Goal: Task Accomplishment & Management: Complete application form

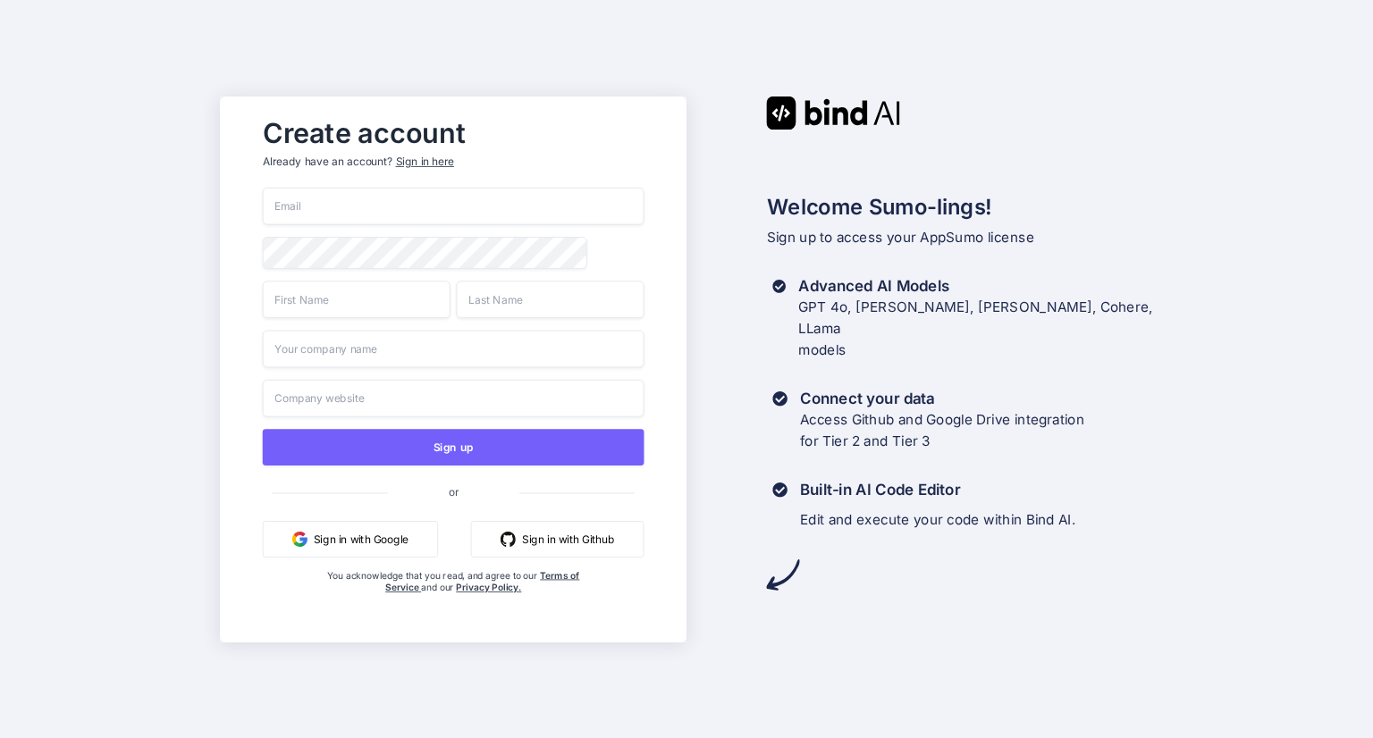
click at [319, 197] on input "email" at bounding box center [453, 207] width 382 height 38
type input "[EMAIL_ADDRESS][DOMAIN_NAME]"
type input "[PERSON_NAME]"
click at [431, 360] on input "text" at bounding box center [453, 349] width 382 height 38
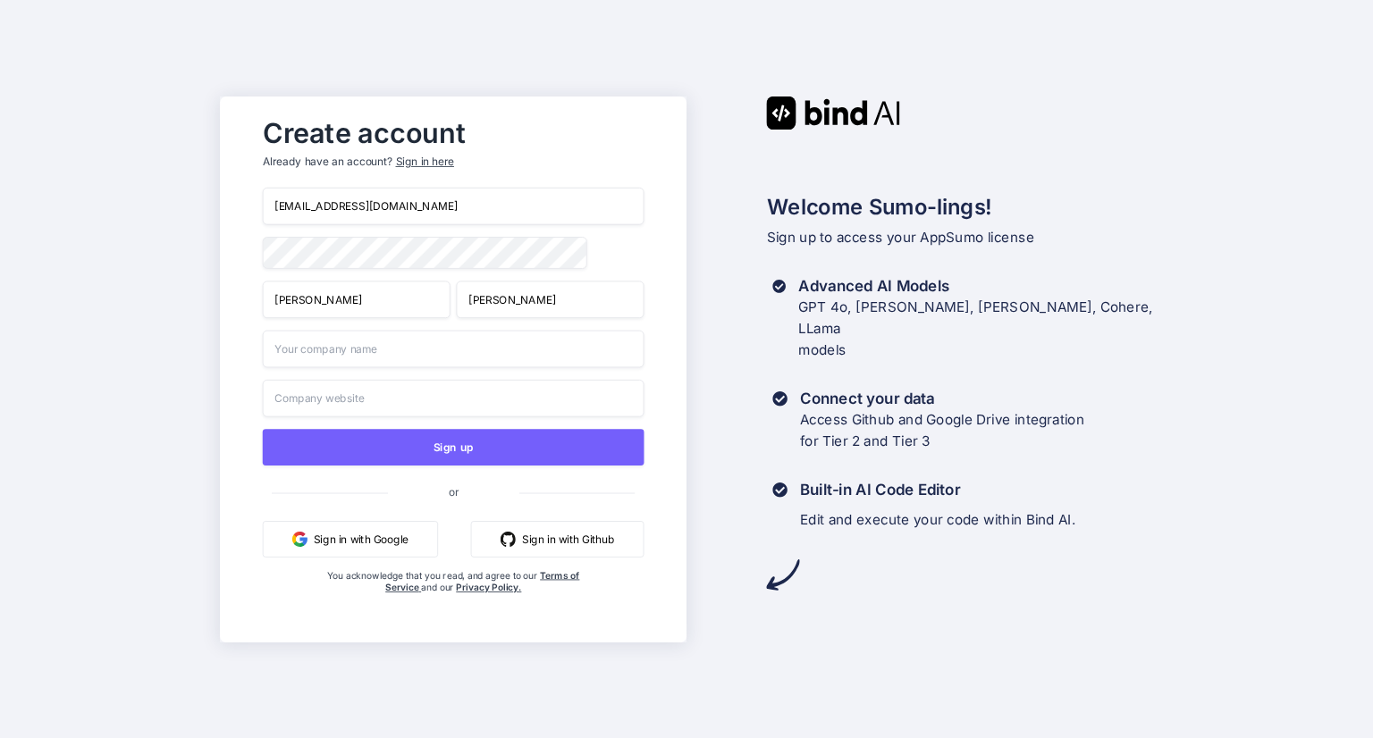
type input "y2 Strategic Group"
drag, startPoint x: 420, startPoint y: 405, endPoint x: 186, endPoint y: 413, distance: 234.3
click at [186, 413] on div "Create account Already have an account? Sign in here dkenney16@comcast.net Dion…" at bounding box center [686, 369] width 1373 height 738
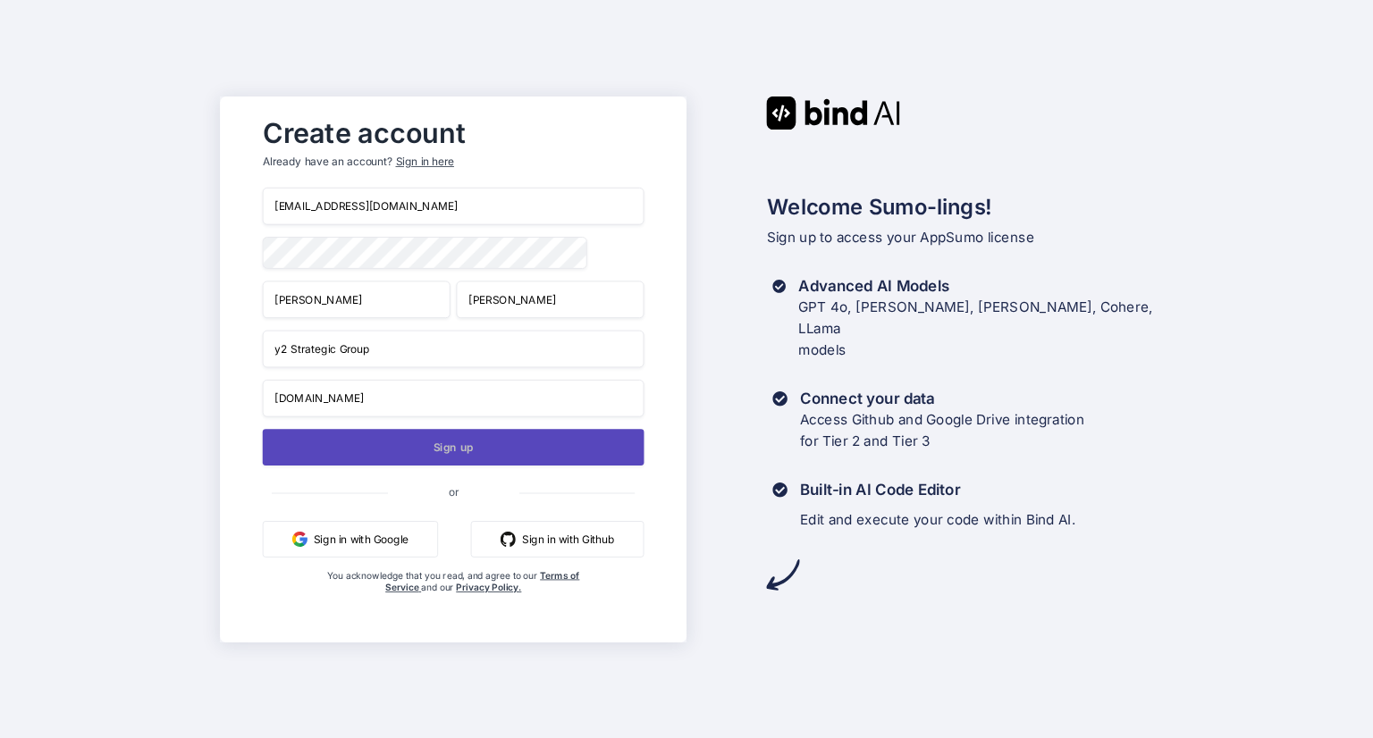
type input "y2strategic.com"
click at [450, 452] on button "Sign up" at bounding box center [453, 447] width 382 height 37
click at [449, 445] on button "Sign up" at bounding box center [453, 447] width 382 height 37
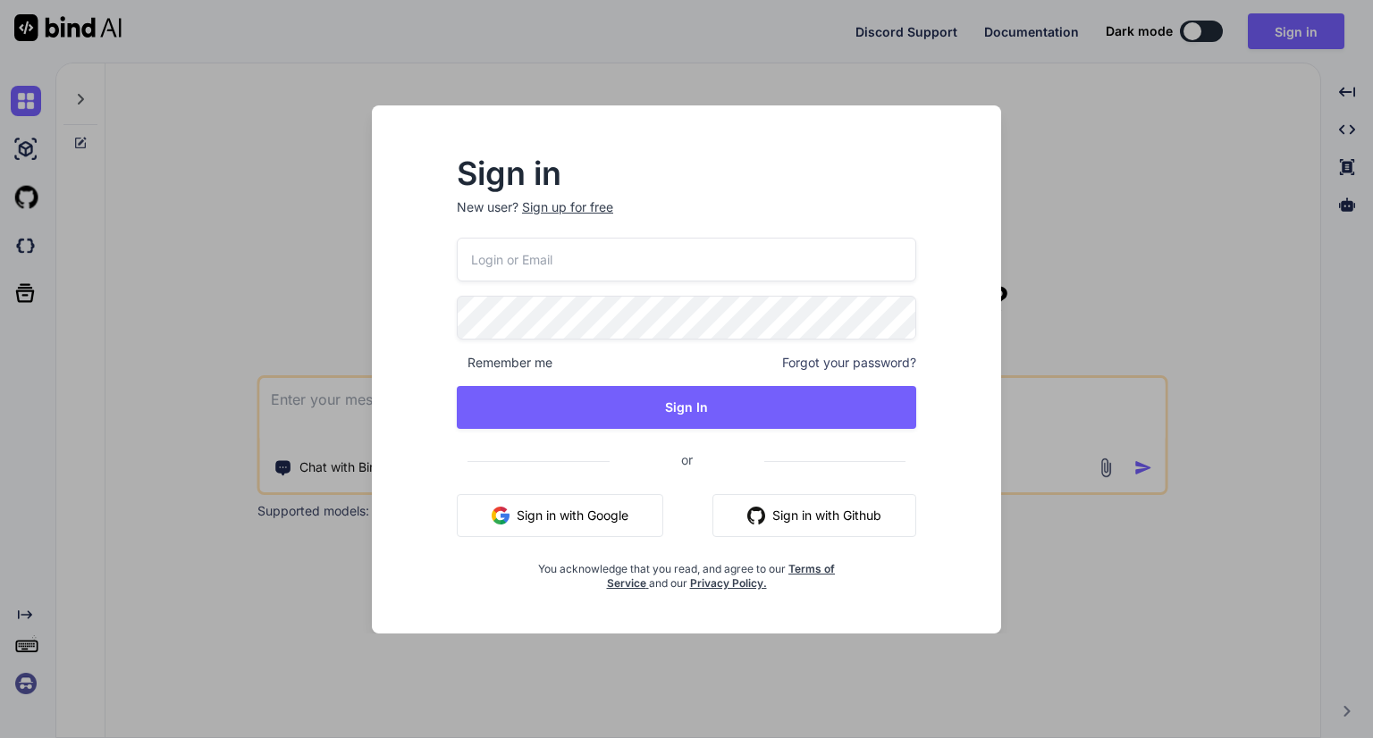
type textarea "x"
click at [579, 265] on input "email" at bounding box center [686, 260] width 461 height 44
type input "[EMAIL_ADDRESS][DOMAIN_NAME]"
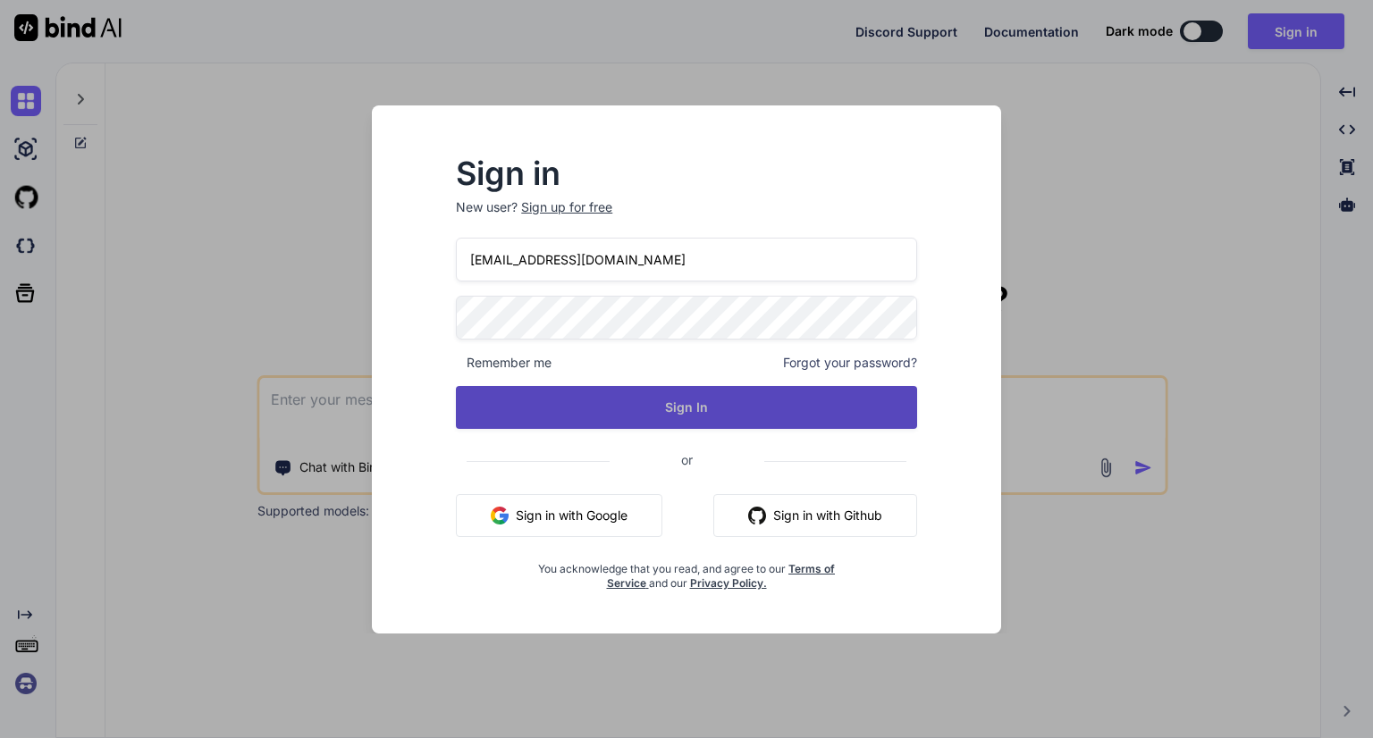
click at [573, 407] on button "Sign In" at bounding box center [686, 407] width 461 height 43
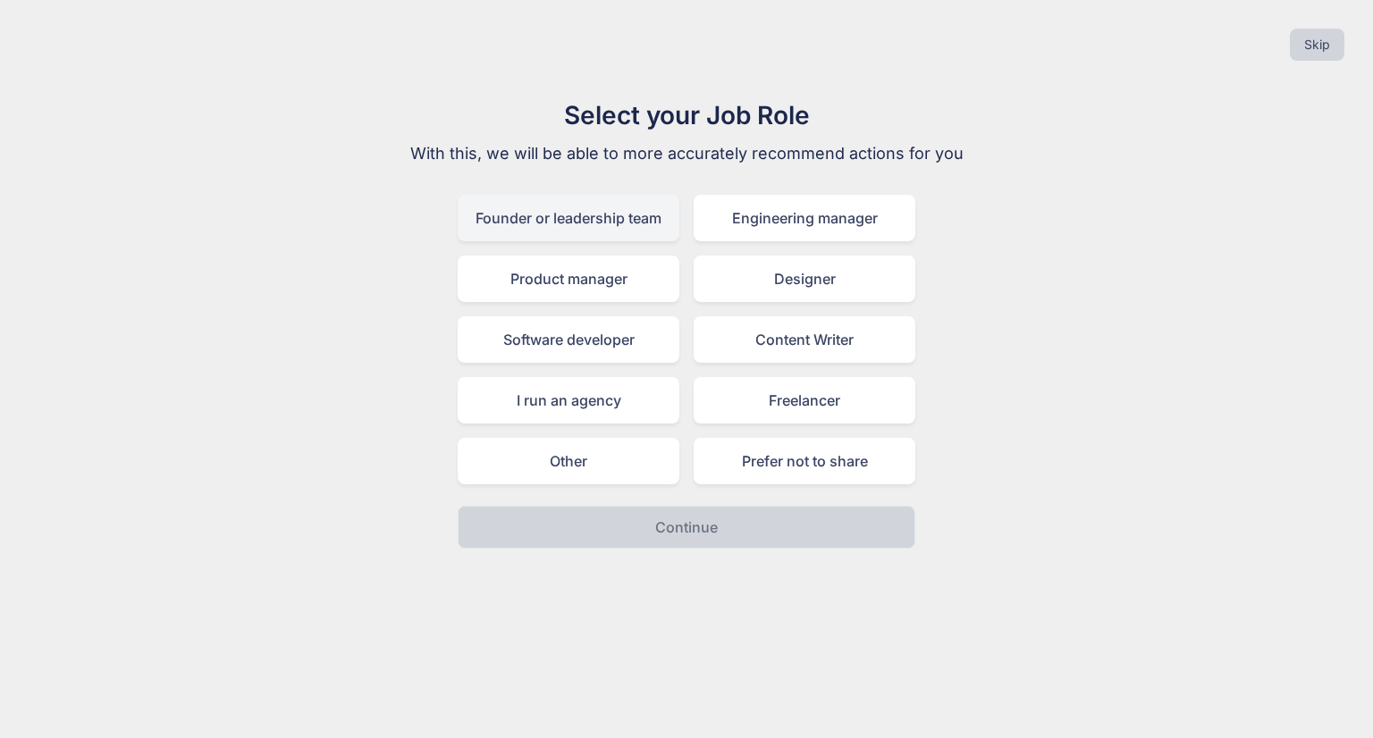
click at [557, 221] on div "Founder or leadership team" at bounding box center [569, 218] width 222 height 46
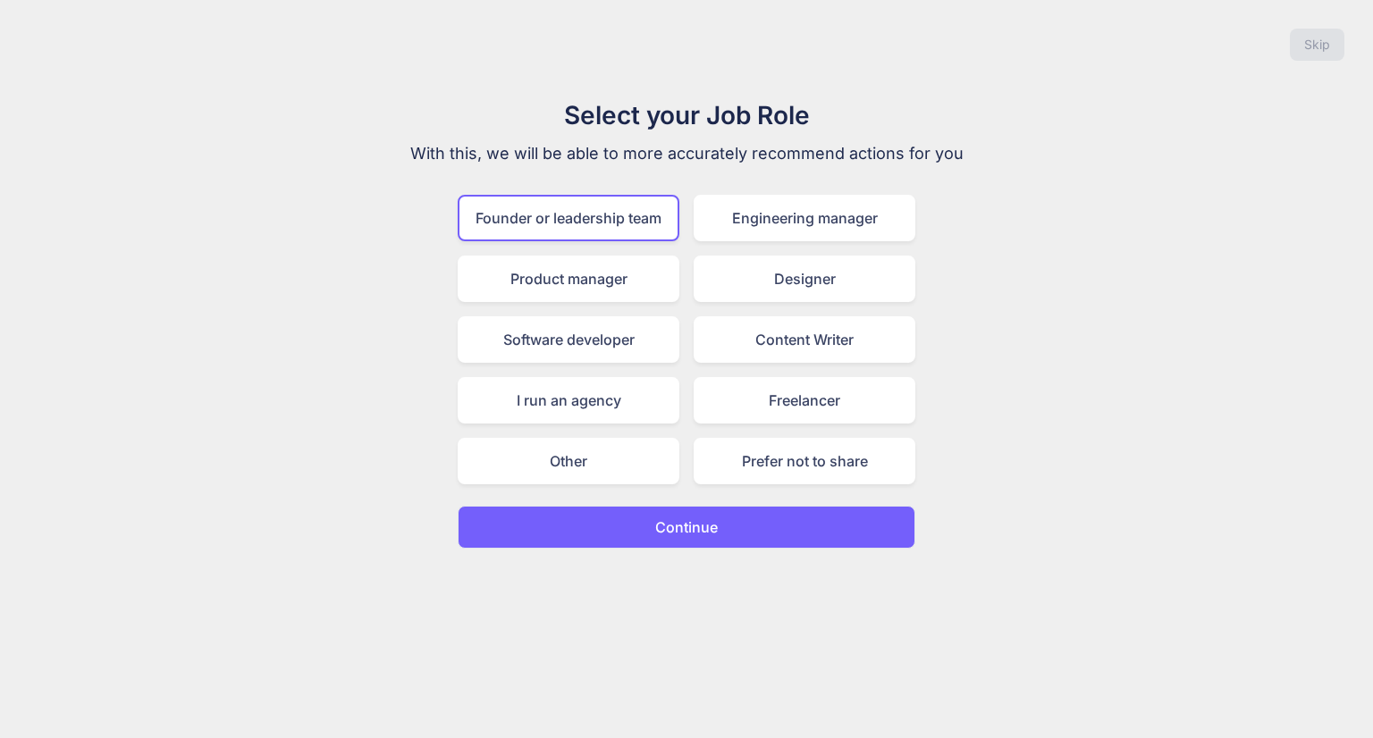
click at [666, 526] on p "Continue" at bounding box center [686, 527] width 63 height 21
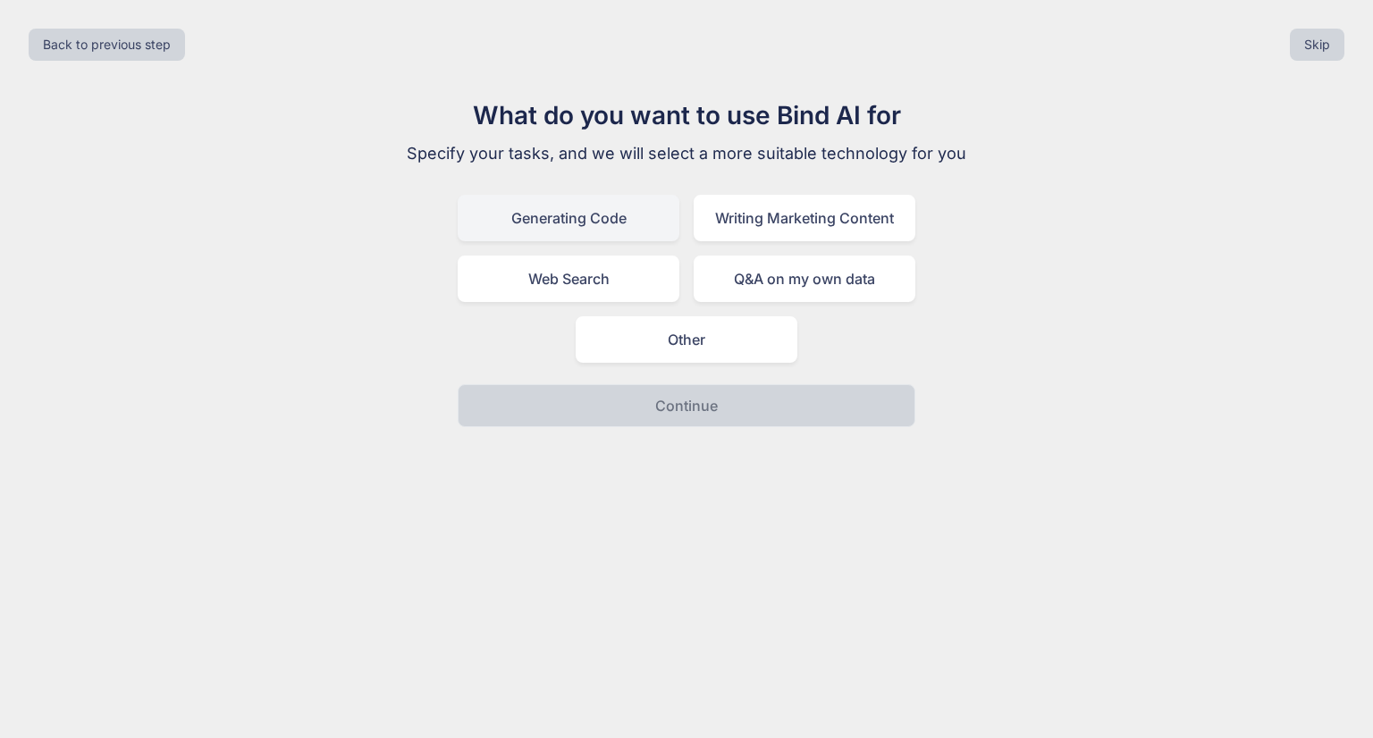
click at [547, 223] on div "Generating Code" at bounding box center [569, 218] width 222 height 46
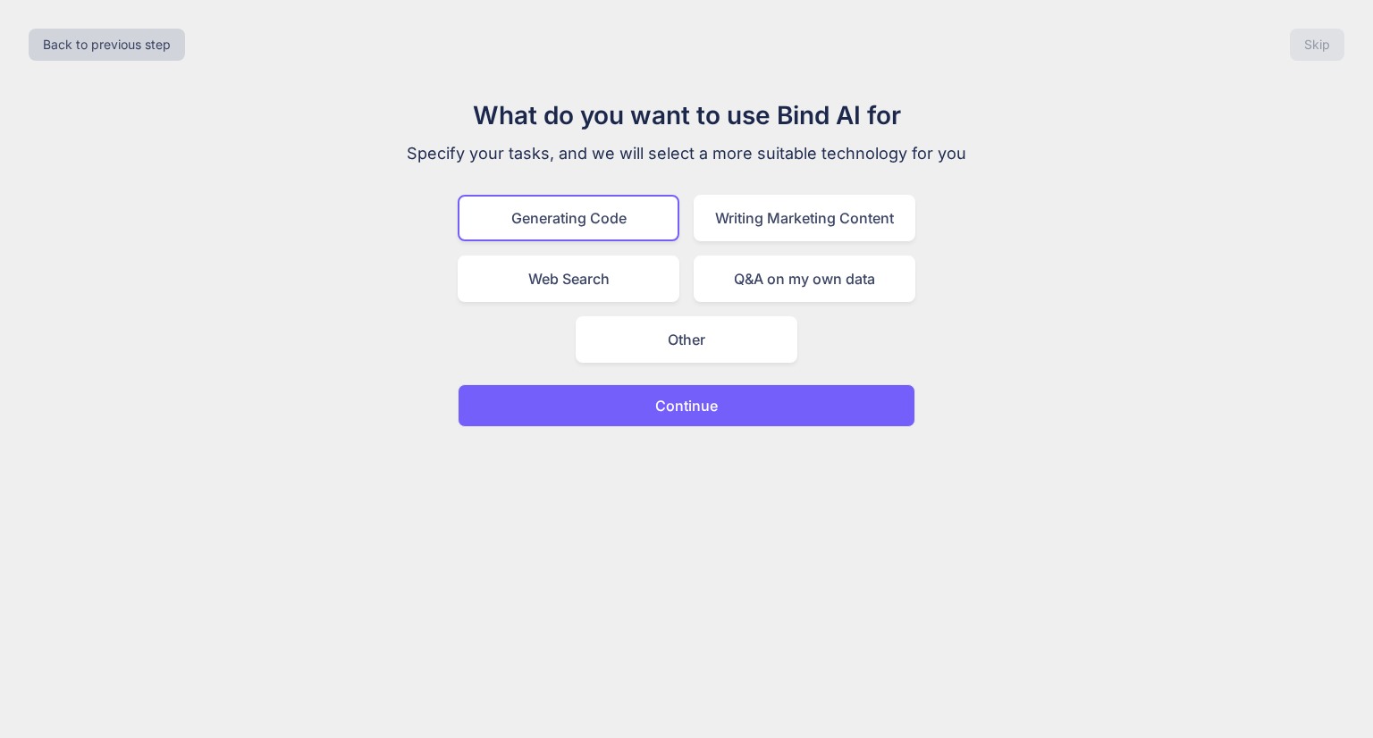
click at [653, 407] on button "Continue" at bounding box center [687, 405] width 458 height 43
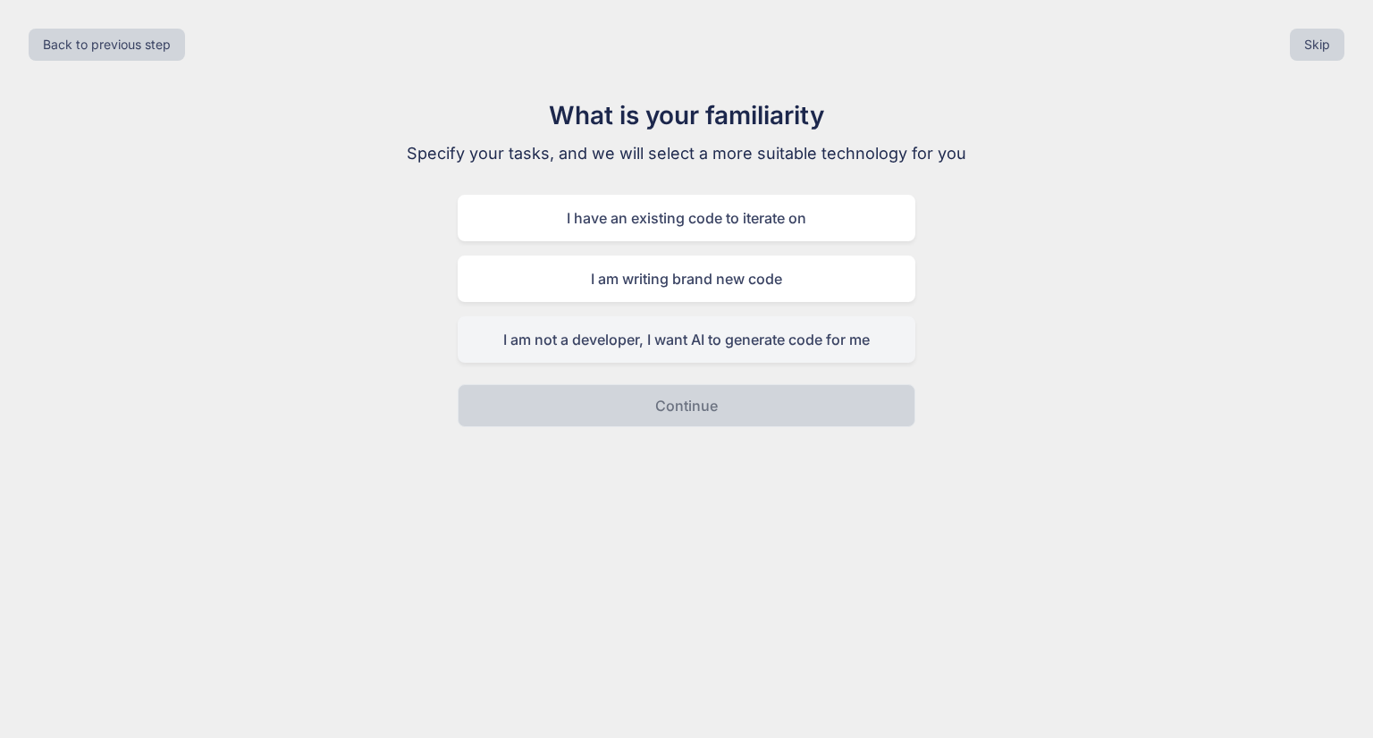
click at [685, 337] on div "I am not a developer, I want AI to generate code for me" at bounding box center [687, 339] width 458 height 46
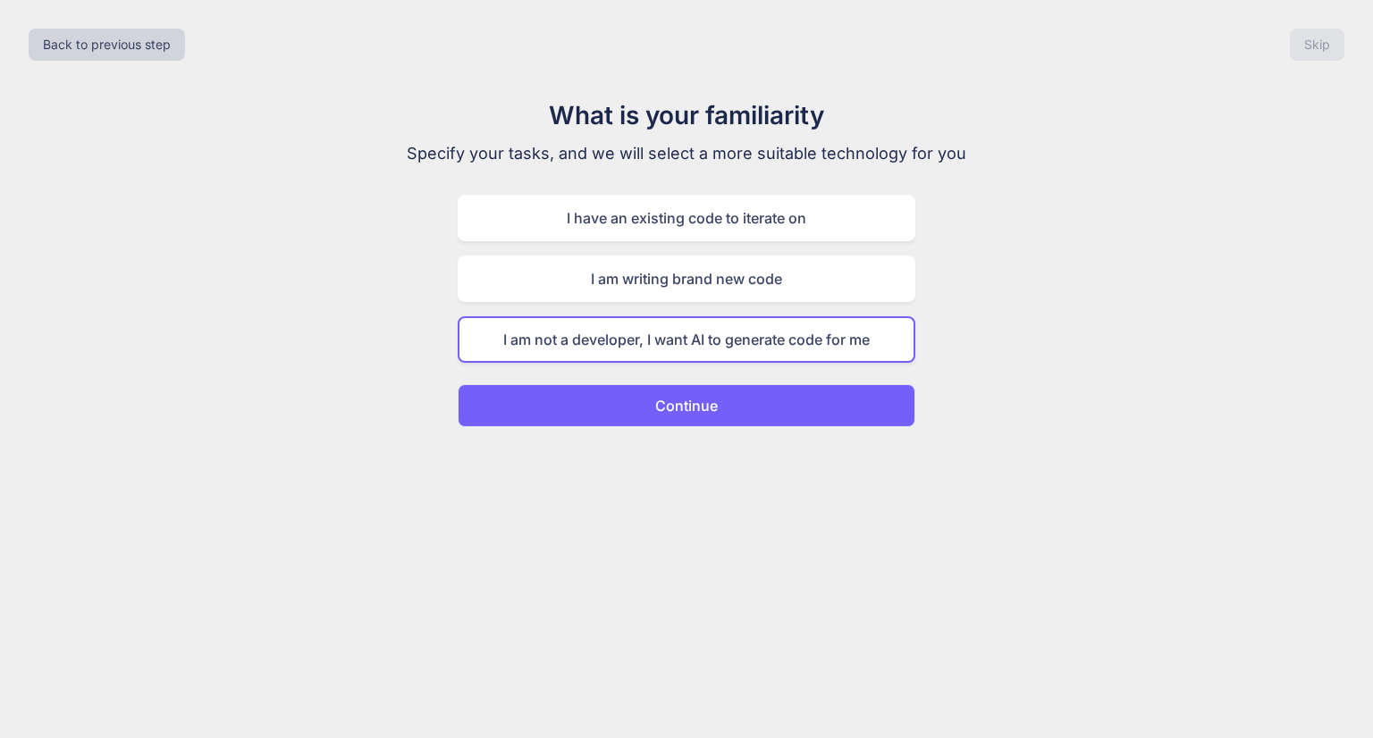
click at [681, 408] on p "Continue" at bounding box center [686, 405] width 63 height 21
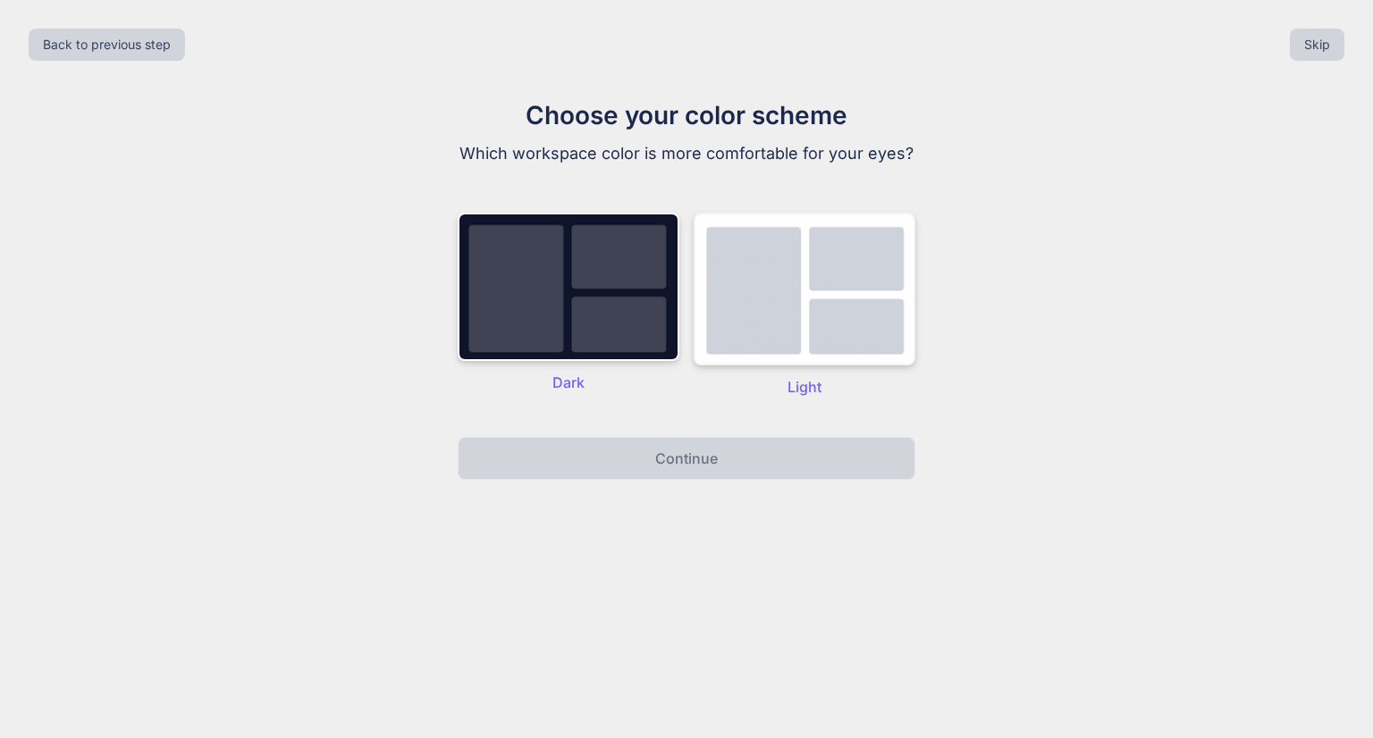
click at [780, 291] on img at bounding box center [804, 289] width 222 height 153
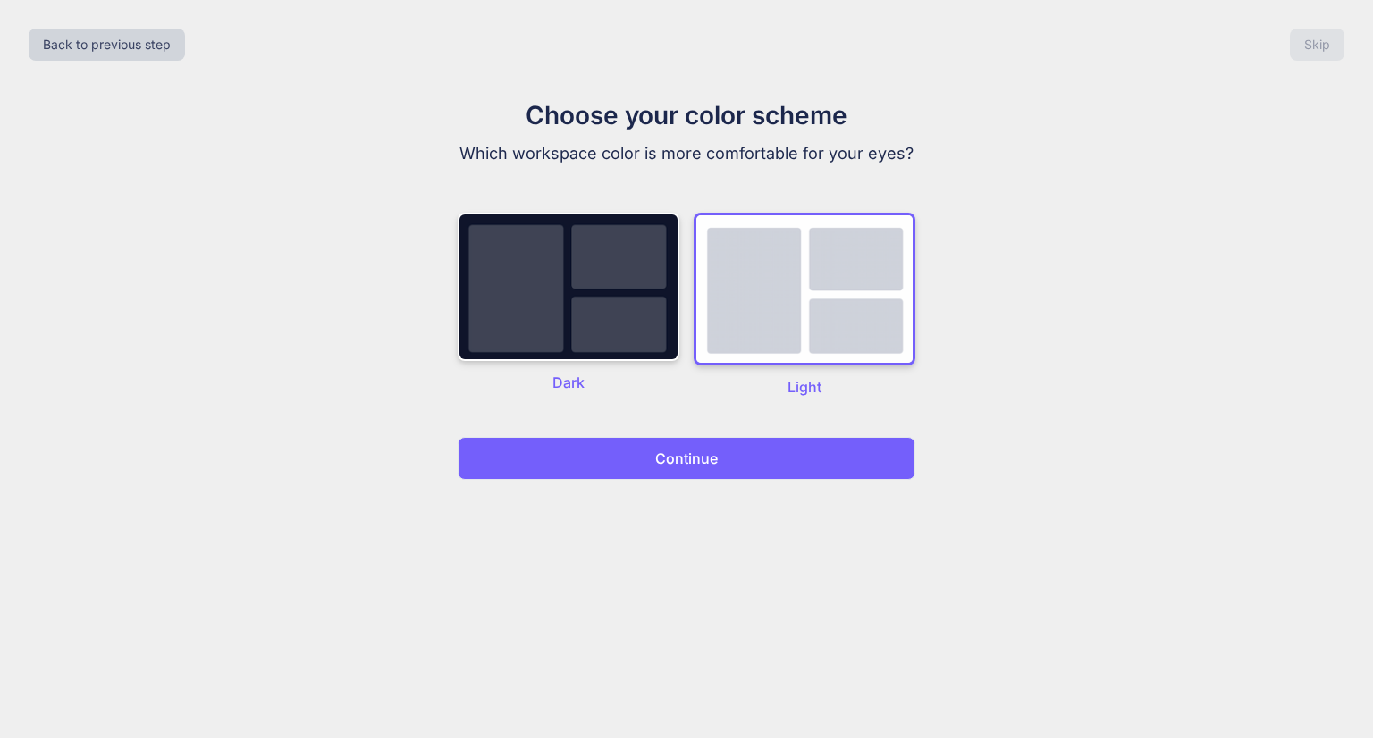
click at [637, 451] on button "Continue" at bounding box center [687, 458] width 458 height 43
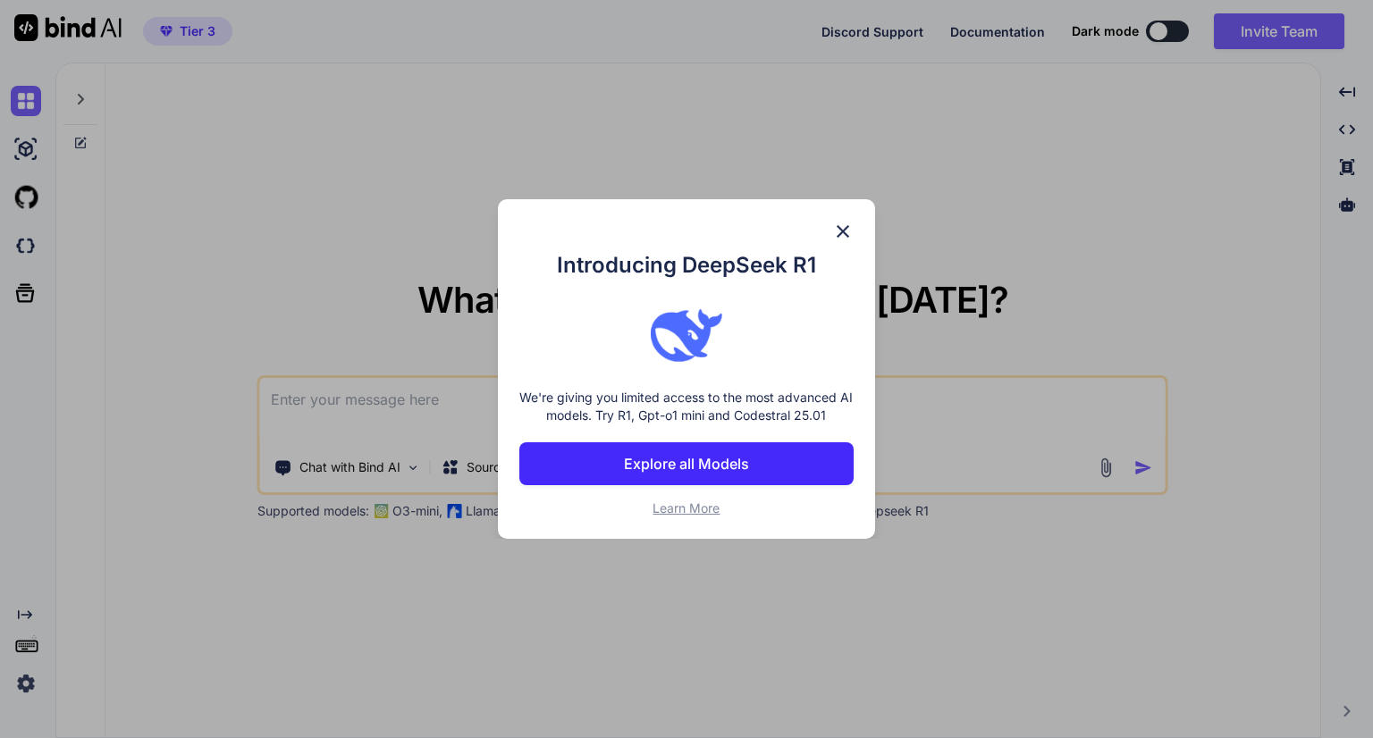
type textarea "x"
click at [700, 509] on span "Learn More" at bounding box center [685, 507] width 67 height 15
